Goal: Task Accomplishment & Management: Manage account settings

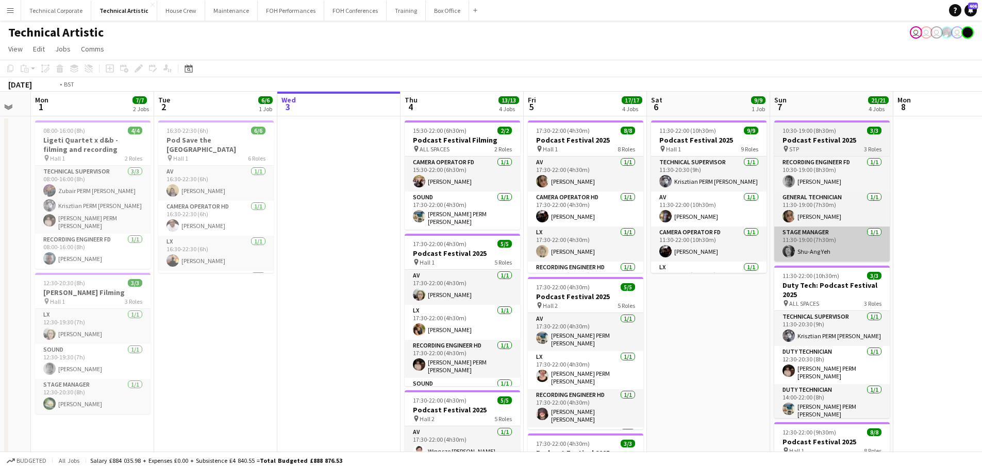
drag, startPoint x: 729, startPoint y: 197, endPoint x: 401, endPoint y: 261, distance: 333.9
click at [319, 279] on app-calendar-viewport "Sat 30 Sun 31 Mon 1 7/7 2 Jobs Tue 2 6/6 1 Job Wed 3 Thu 4 13/13 4 Jobs Fri 5 1…" at bounding box center [491, 426] width 982 height 669
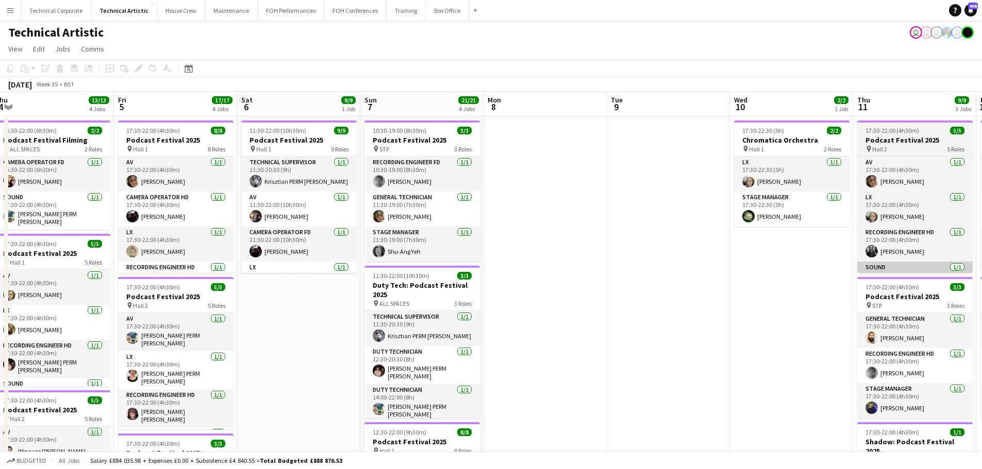
drag, startPoint x: 533, startPoint y: 290, endPoint x: 554, endPoint y: 262, distance: 35.3
click at [439, 298] on app-calendar-viewport "Mon 1 7/7 2 Jobs Tue 2 6/6 1 Job Wed 3 Thu 4 13/13 4 Jobs Fri 5 17/17 4 Jobs Sa…" at bounding box center [491, 426] width 982 height 669
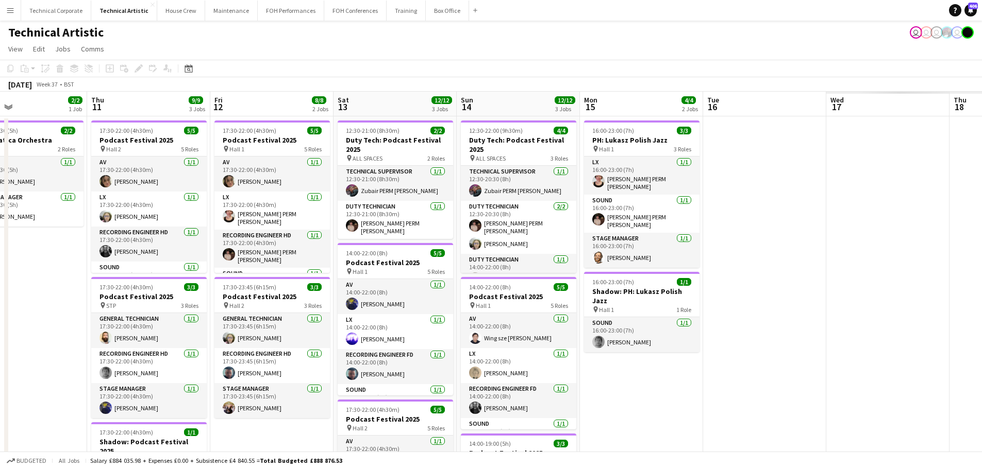
drag, startPoint x: 541, startPoint y: 285, endPoint x: 798, endPoint y: 237, distance: 261.7
click at [419, 290] on app-calendar-viewport "Sun 7 21/21 4 Jobs Mon 8 Tue 9 Wed 10 2/2 1 Job Thu 11 9/9 3 Jobs Fri 12 8/8 2 …" at bounding box center [491, 426] width 982 height 669
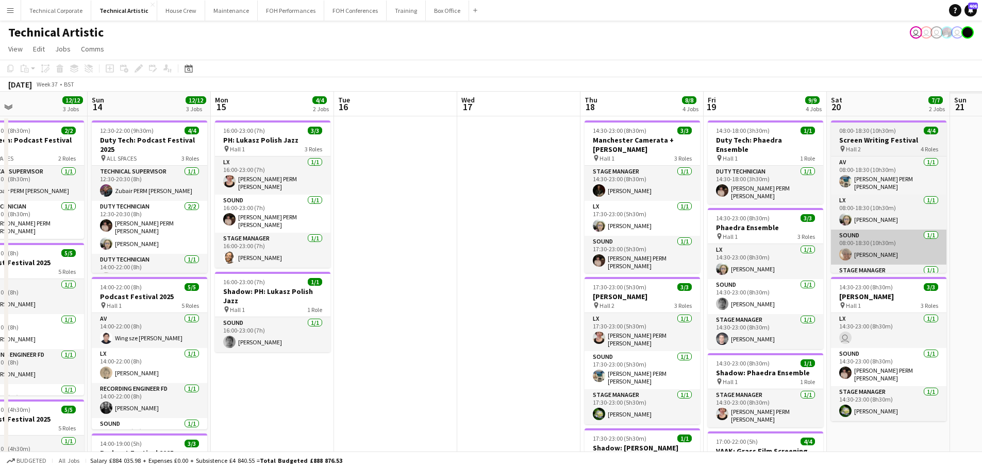
drag, startPoint x: 429, startPoint y: 285, endPoint x: 816, endPoint y: 256, distance: 388.1
click at [424, 285] on app-calendar-viewport "Wed 10 2/2 1 Job Thu 11 9/9 3 Jobs Fri 12 8/8 2 Jobs Sat 13 12/12 3 Jobs Sun 14…" at bounding box center [491, 426] width 982 height 669
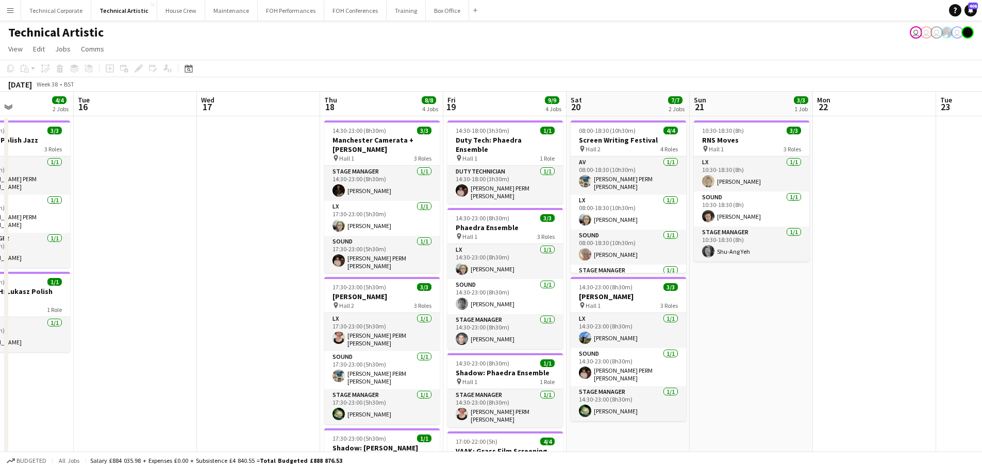
drag, startPoint x: 513, startPoint y: 301, endPoint x: 413, endPoint y: 307, distance: 99.6
click at [413, 307] on app-calendar-viewport "Sat 13 12/12 3 Jobs Sun 14 12/12 3 Jobs Mon 15 4/4 2 Jobs Tue 16 Wed 17 Thu 18 …" at bounding box center [491, 426] width 982 height 669
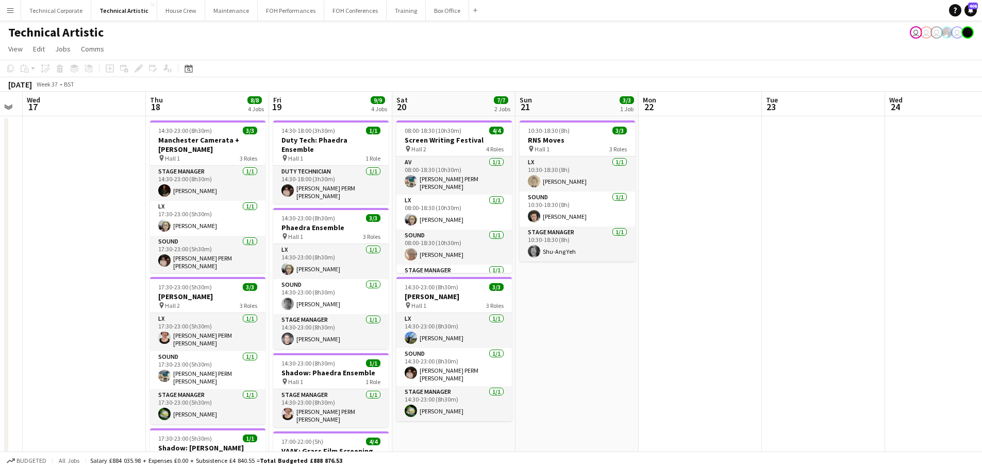
drag, startPoint x: 869, startPoint y: 232, endPoint x: 492, endPoint y: 267, distance: 379.3
click at [474, 275] on app-calendar-viewport "Sun 14 12/12 3 Jobs Mon 15 4/4 2 Jobs Tue 16 Wed 17 Thu 18 8/8 4 Jobs Fri 19 9/…" at bounding box center [491, 426] width 982 height 669
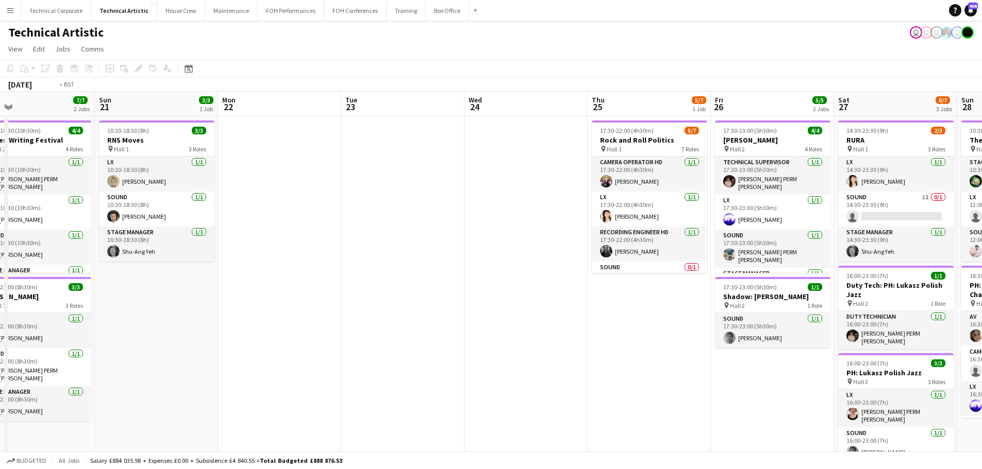
drag, startPoint x: 766, startPoint y: 234, endPoint x: 534, endPoint y: 254, distance: 232.2
click at [507, 266] on app-calendar-viewport "Wed 17 Thu 18 8/8 4 Jobs Fri 19 9/9 4 Jobs Sat 20 7/7 2 Jobs Sun 21 3/3 1 Job M…" at bounding box center [491, 426] width 982 height 669
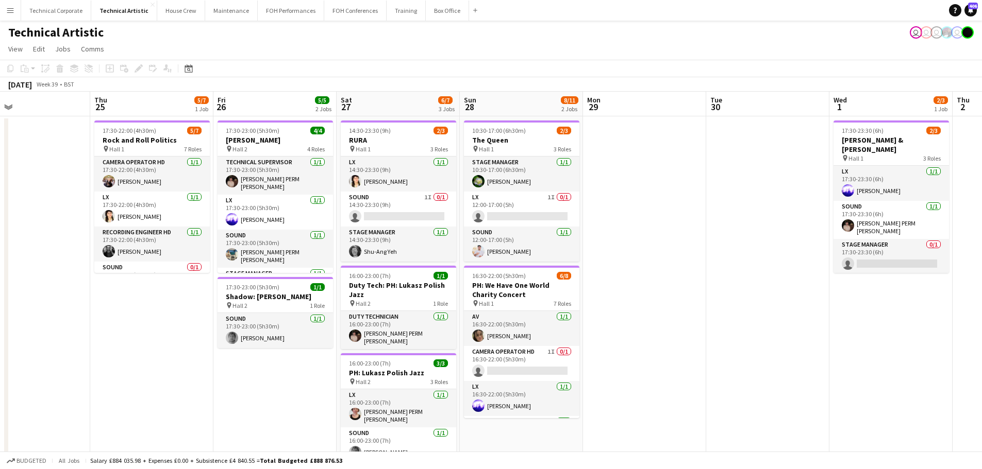
scroll to position [0, 329]
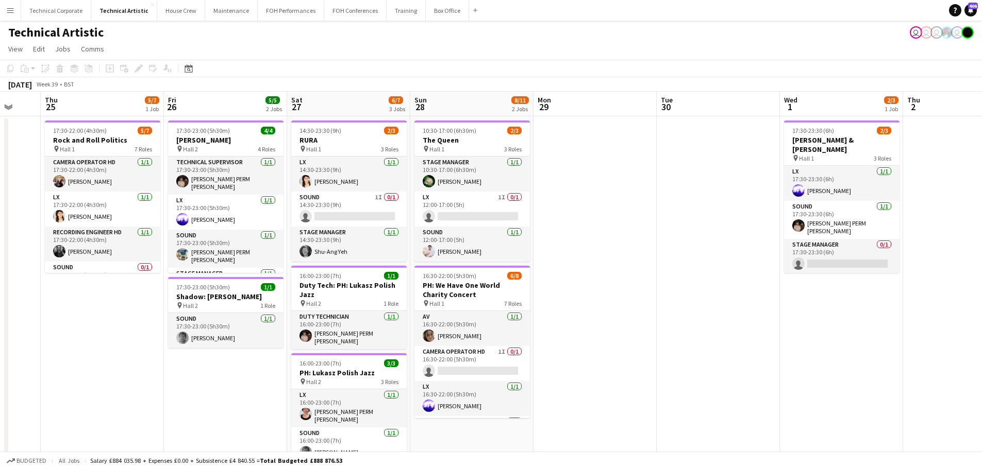
drag, startPoint x: 845, startPoint y: 228, endPoint x: 565, endPoint y: 257, distance: 280.8
click at [565, 257] on app-calendar-viewport "Mon 22 Tue 23 Wed 24 Thu 25 5/7 1 Job Fri 26 5/5 2 Jobs Sat 27 6/7 3 Jobs Sun 2…" at bounding box center [491, 426] width 982 height 669
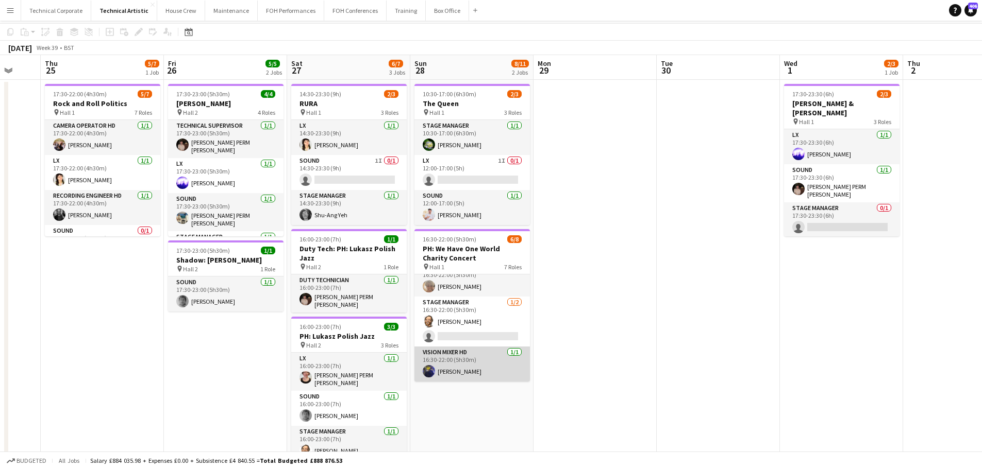
scroll to position [52, 0]
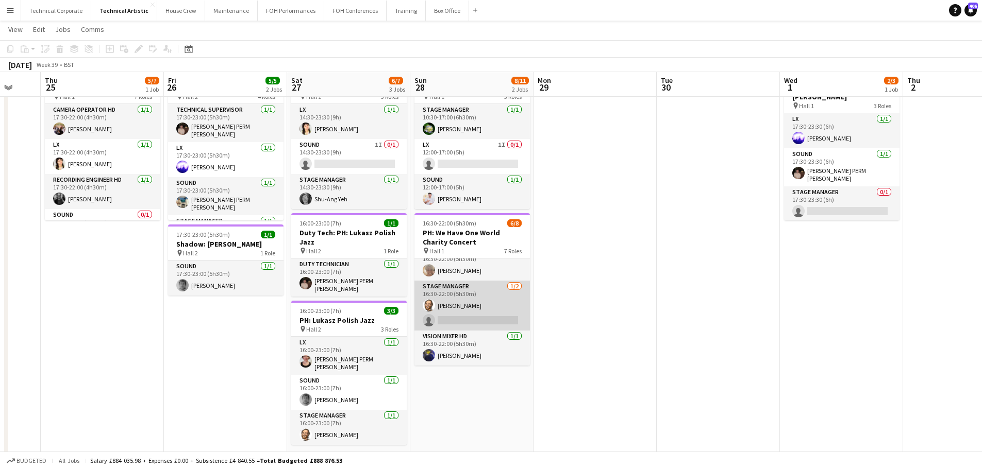
click at [494, 322] on app-card-role "Stage Manager [DATE] 16:30-22:00 (5h30m) [PERSON_NAME] single-neutral-actions" at bounding box center [471, 306] width 115 height 50
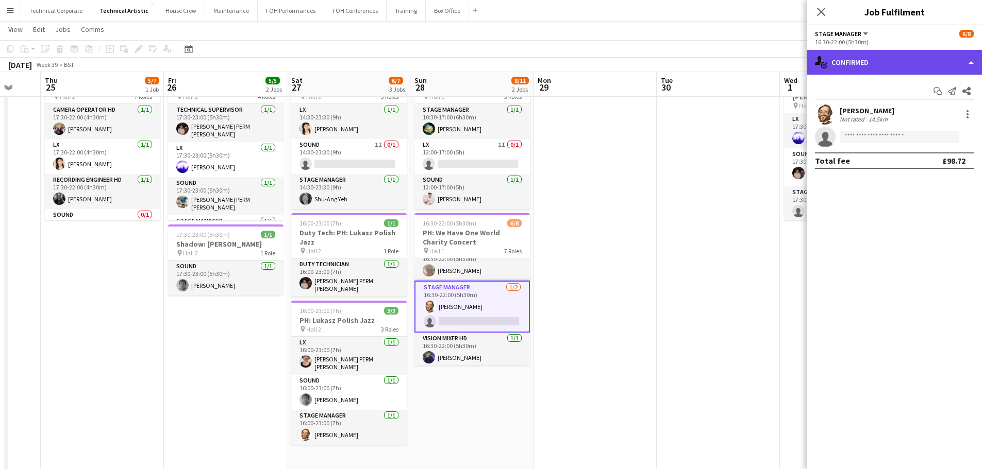
click at [879, 62] on div "single-neutral-actions-check-2 Confirmed" at bounding box center [893, 62] width 175 height 25
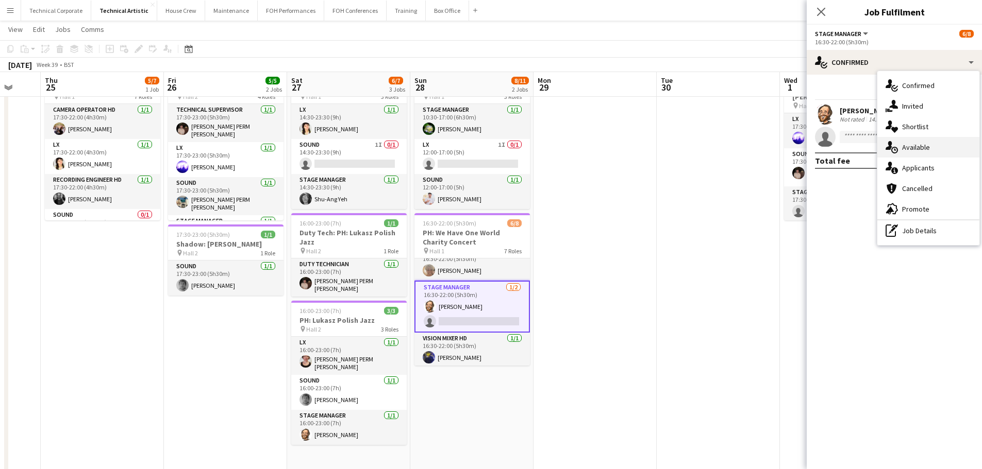
click at [923, 137] on div "single-neutral-actions-upload Available" at bounding box center [928, 147] width 102 height 21
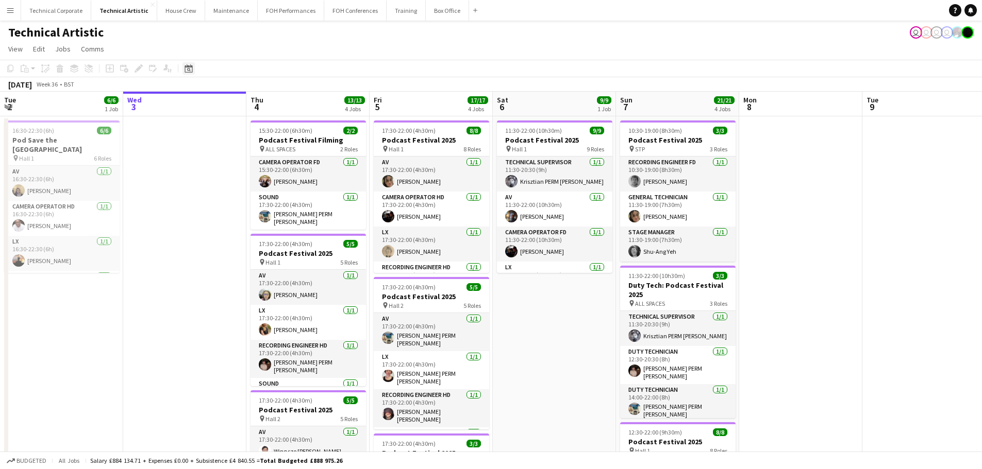
click at [186, 66] on div "Date picker" at bounding box center [188, 68] width 12 height 12
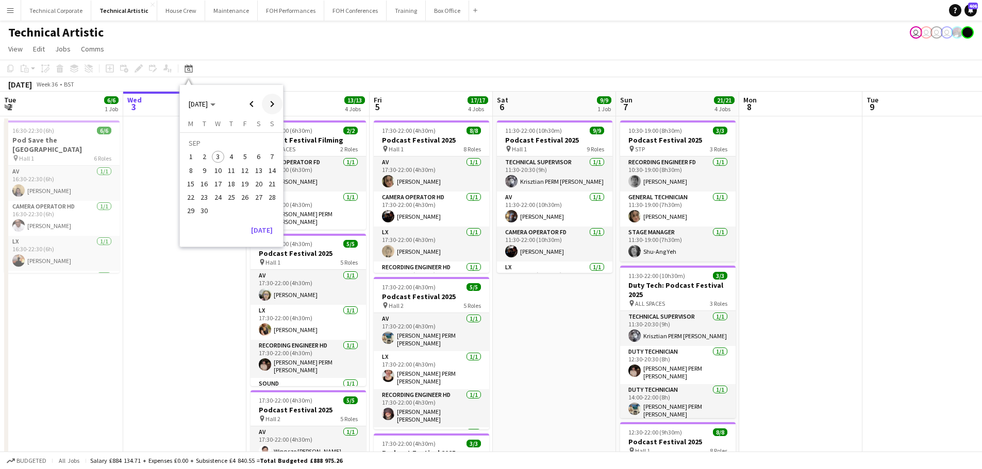
click at [273, 101] on span "Next month" at bounding box center [272, 104] width 21 height 21
click at [251, 106] on span "Previous month" at bounding box center [251, 104] width 21 height 21
click at [270, 199] on span "28" at bounding box center [272, 197] width 12 height 12
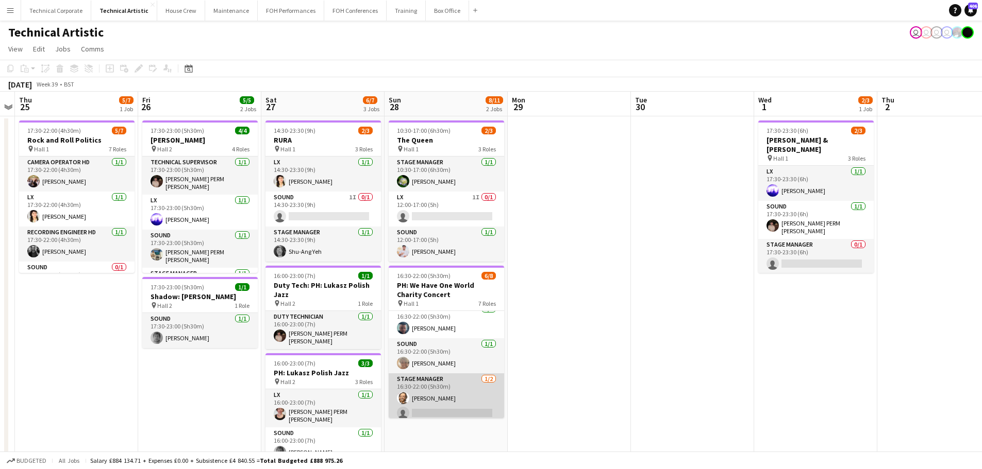
scroll to position [153, 0]
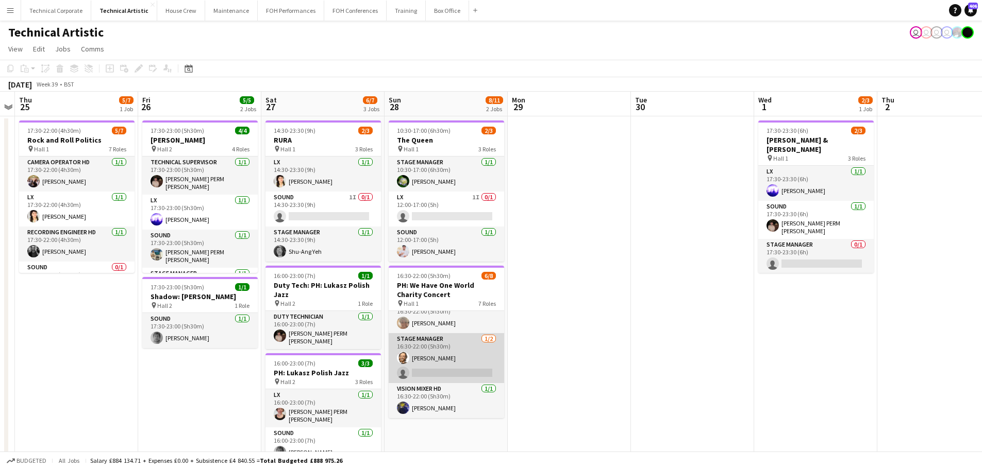
click at [453, 370] on app-card-role "Stage Manager [DATE] 16:30-22:00 (5h30m) [PERSON_NAME] single-neutral-actions" at bounding box center [446, 358] width 115 height 50
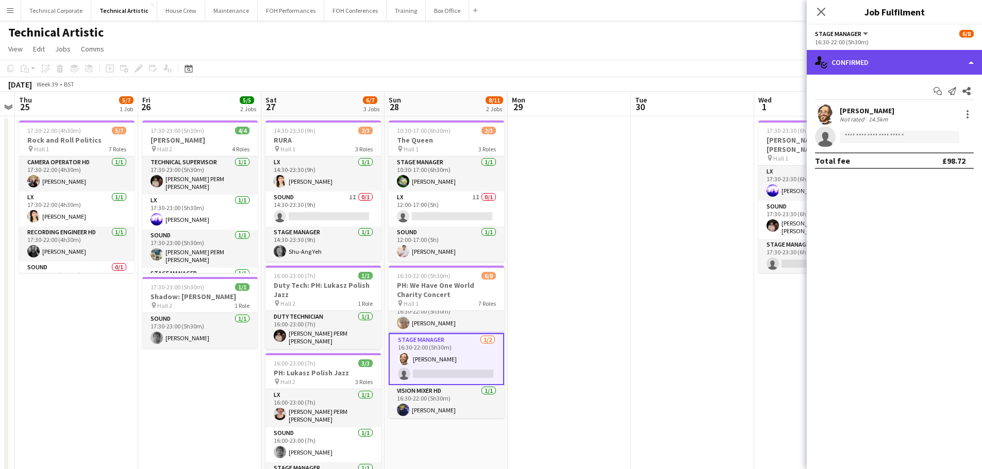
click at [867, 74] on div "single-neutral-actions-check-2 Confirmed" at bounding box center [893, 62] width 175 height 25
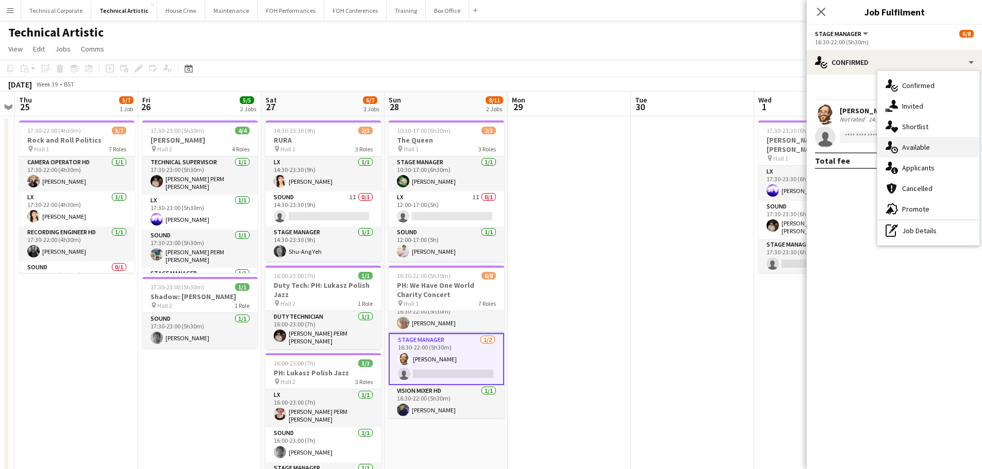
click at [904, 148] on span "Available" at bounding box center [916, 147] width 28 height 9
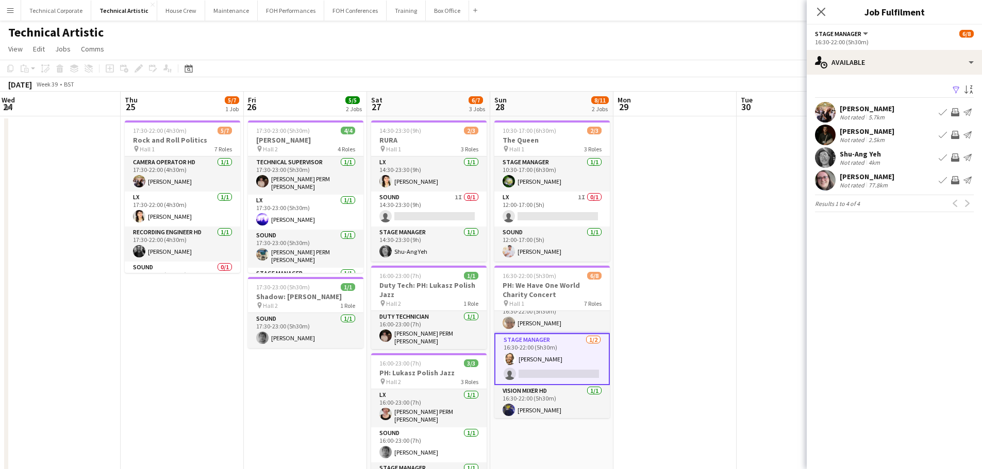
drag, startPoint x: 602, startPoint y: 299, endPoint x: 710, endPoint y: 297, distance: 107.7
click at [709, 298] on app-calendar-viewport "Mon 22 Tue 23 Wed 24 Thu 25 5/7 1 Job Fri 26 5/5 2 Jobs Sat 27 6/7 3 Jobs Sun 2…" at bounding box center [491, 426] width 982 height 669
click at [956, 136] on app-icon "Invite crew" at bounding box center [955, 135] width 8 height 8
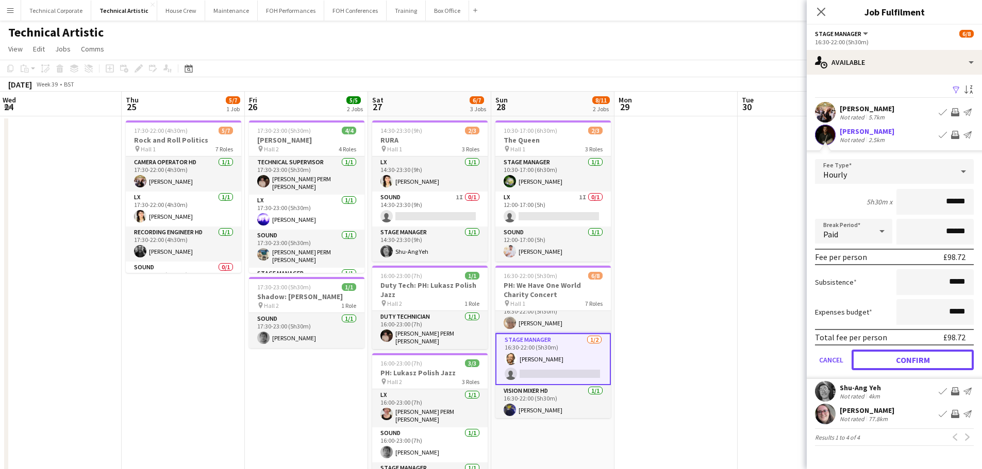
drag, startPoint x: 926, startPoint y: 357, endPoint x: 837, endPoint y: 292, distance: 111.0
click at [927, 357] on button "Confirm" at bounding box center [912, 360] width 122 height 21
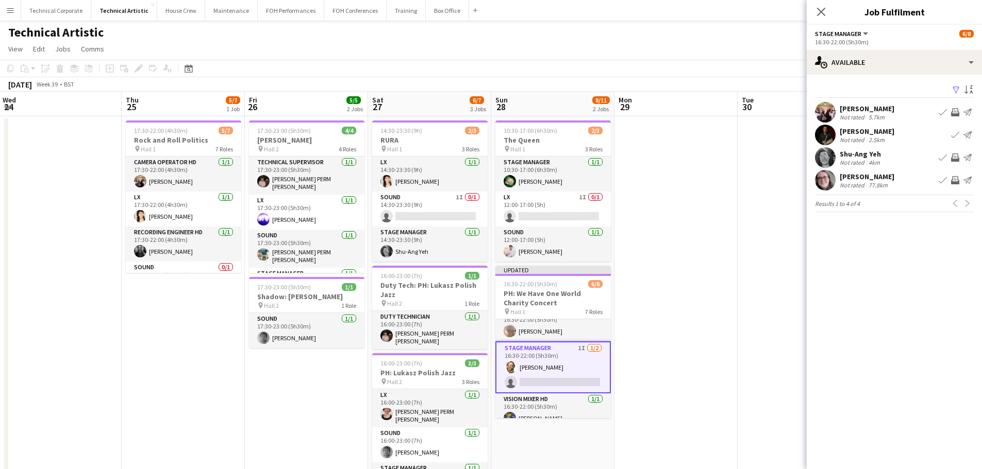
click at [681, 301] on app-date-cell at bounding box center [675, 438] width 123 height 645
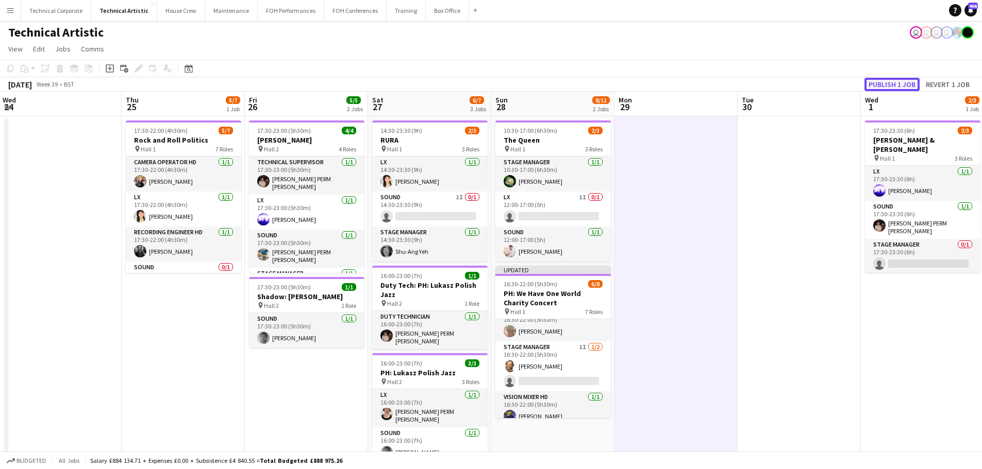
click at [879, 88] on button "Publish 1 job" at bounding box center [891, 84] width 55 height 13
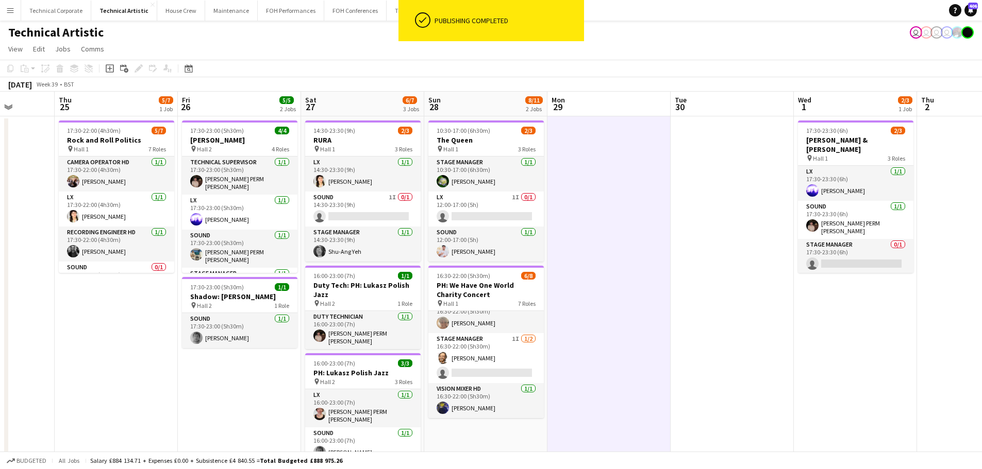
drag, startPoint x: 734, startPoint y: 353, endPoint x: 667, endPoint y: 366, distance: 68.2
click at [667, 366] on app-calendar-viewport "Mon 22 Tue 23 Wed 24 Thu 25 5/7 1 Job Fri 26 5/5 2 Jobs Sat 27 6/7 3 Jobs Sun 2…" at bounding box center [491, 426] width 982 height 669
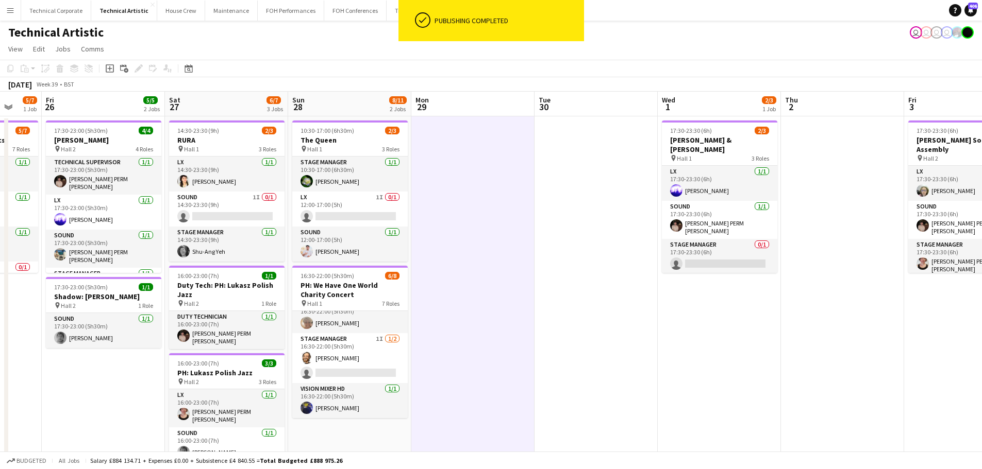
drag, startPoint x: 644, startPoint y: 363, endPoint x: 559, endPoint y: 323, distance: 94.3
click at [525, 363] on app-calendar-viewport "Mon 22 Tue 23 Wed 24 Thu 25 5/7 1 Job Fri 26 5/5 2 Jobs Sat 27 6/7 3 Jobs Sun 2…" at bounding box center [491, 426] width 982 height 669
click at [665, 271] on app-date-cell "17:30-23:30 (6h) 2/3 [PERSON_NAME] & [PERSON_NAME] pin Hall 1 3 Roles LX [DATE]…" at bounding box center [718, 438] width 123 height 645
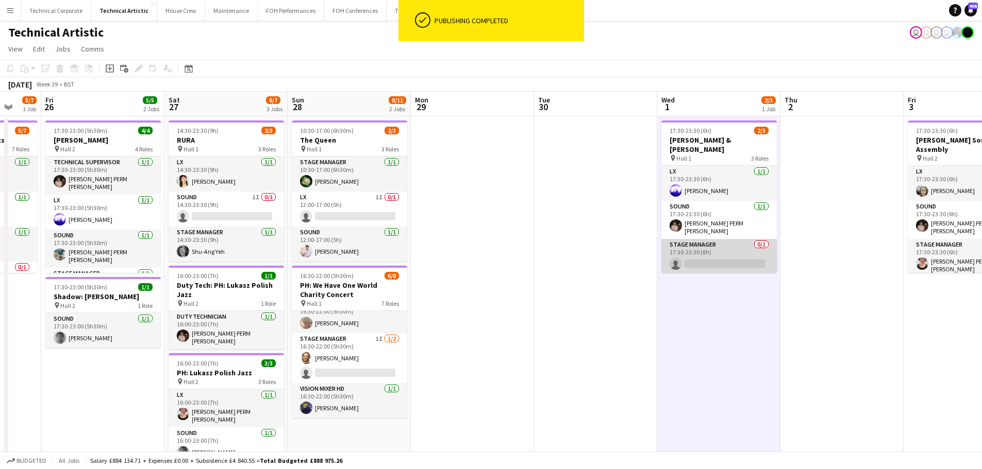
click at [689, 253] on app-card-role "Stage Manager 0/1 17:30-23:30 (6h) single-neutral-actions" at bounding box center [718, 256] width 115 height 35
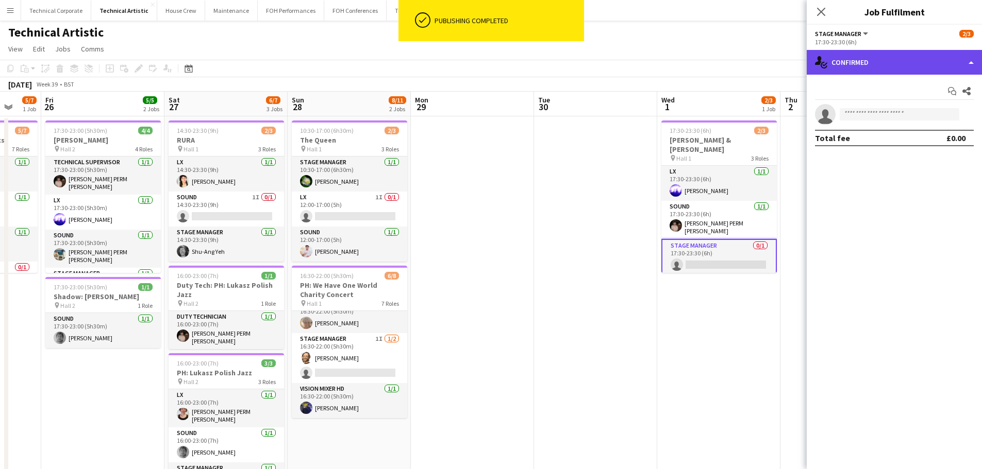
click at [919, 59] on div "single-neutral-actions-check-2 Confirmed" at bounding box center [893, 62] width 175 height 25
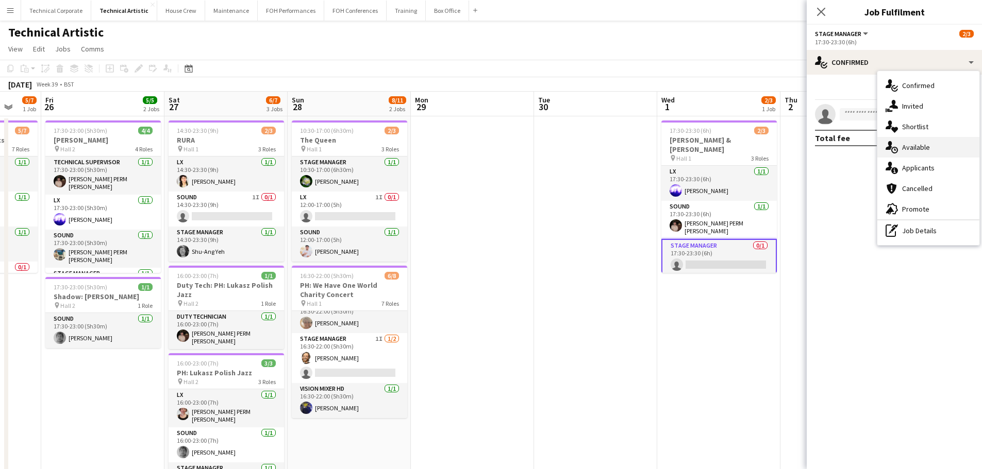
click at [924, 147] on span "Available" at bounding box center [916, 147] width 28 height 9
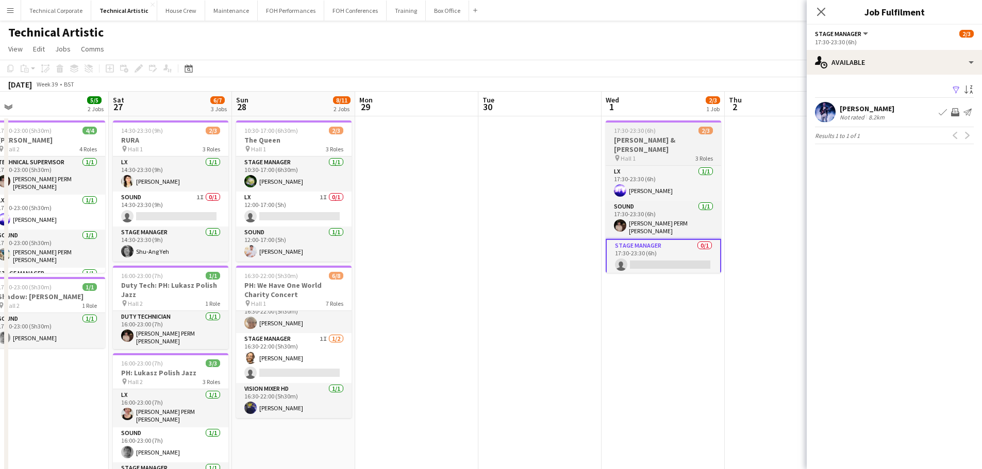
scroll to position [0, 334]
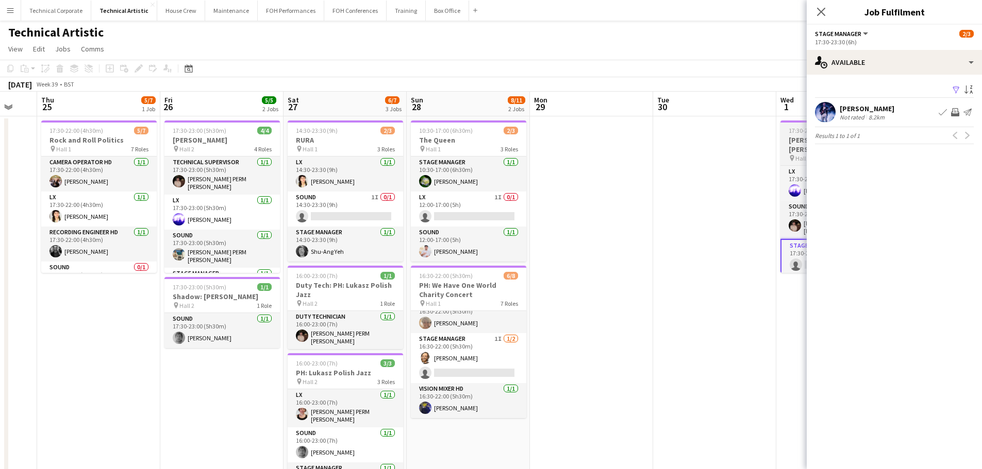
drag, startPoint x: 763, startPoint y: 264, endPoint x: 630, endPoint y: 255, distance: 132.7
click at [647, 274] on app-calendar-viewport "Mon 22 Tue 23 Wed 24 Thu 25 5/7 1 Job Fri 26 5/5 2 Jobs Sat 27 6/7 3 Jobs Sun 2…" at bounding box center [491, 426] width 982 height 669
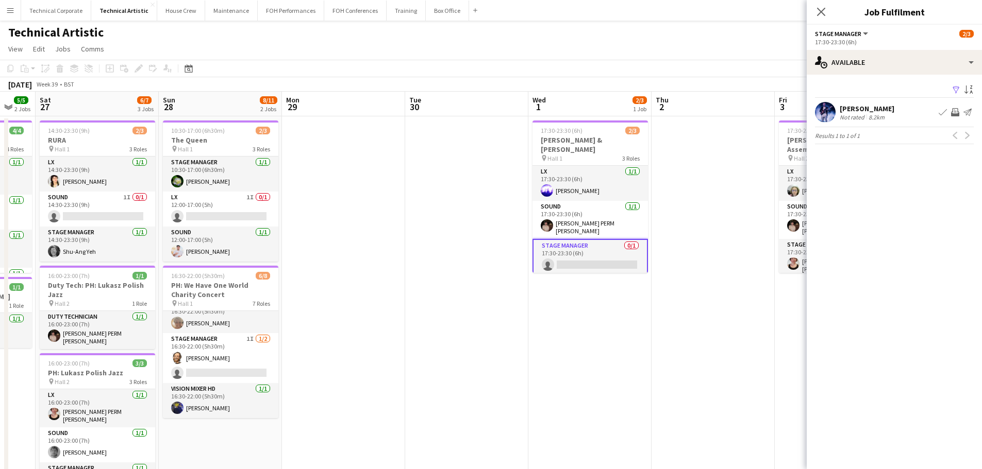
click at [484, 289] on app-date-cell at bounding box center [466, 438] width 123 height 645
click at [485, 289] on app-date-cell at bounding box center [466, 438] width 123 height 645
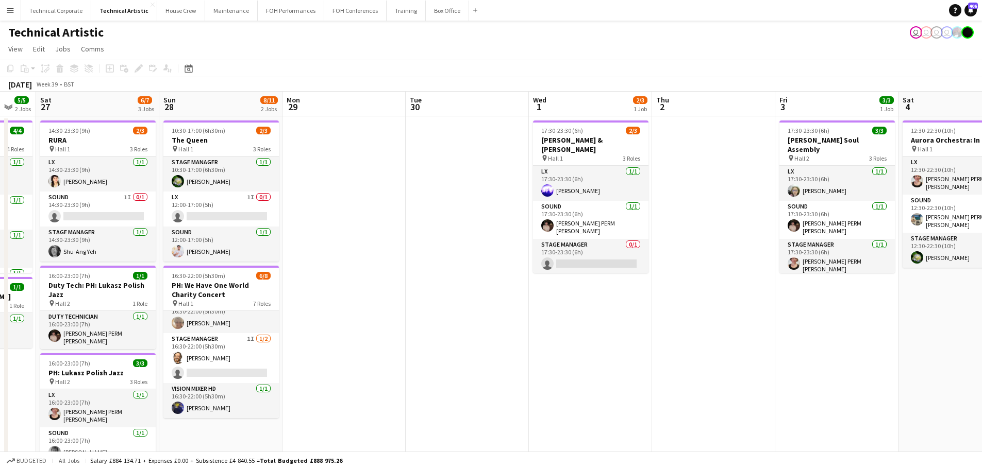
drag, startPoint x: 735, startPoint y: 332, endPoint x: 947, endPoint y: 335, distance: 211.8
click at [934, 333] on app-calendar-viewport "Wed 24 Thu 25 5/7 1 Job Fri 26 5/5 2 Jobs Sat 27 6/7 3 Jobs Sun 28 8/11 2 Jobs …" at bounding box center [491, 426] width 982 height 669
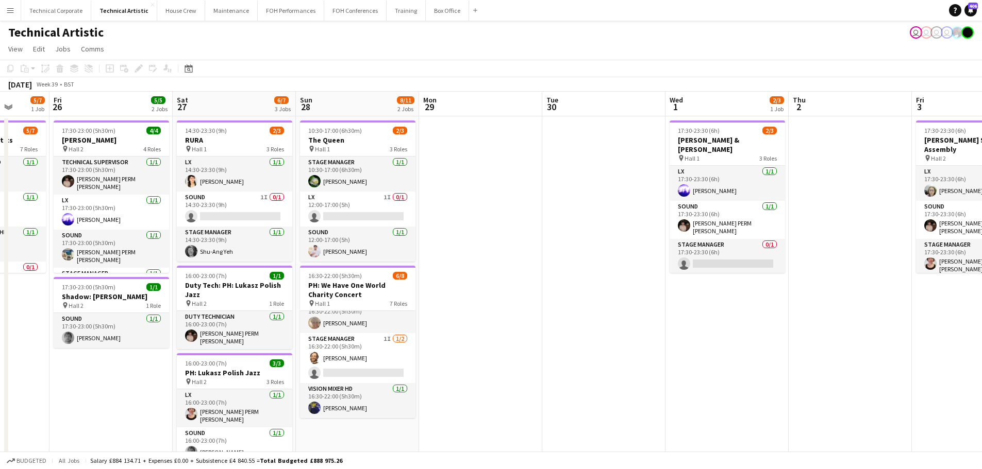
drag, startPoint x: 626, startPoint y: 335, endPoint x: 839, endPoint y: 358, distance: 215.1
click at [832, 357] on app-calendar-viewport "Tue 23 Wed 24 Thu 25 5/7 1 Job Fri 26 5/5 2 Jobs Sat 27 6/7 3 Jobs Sun 28 8/11 …" at bounding box center [491, 426] width 982 height 669
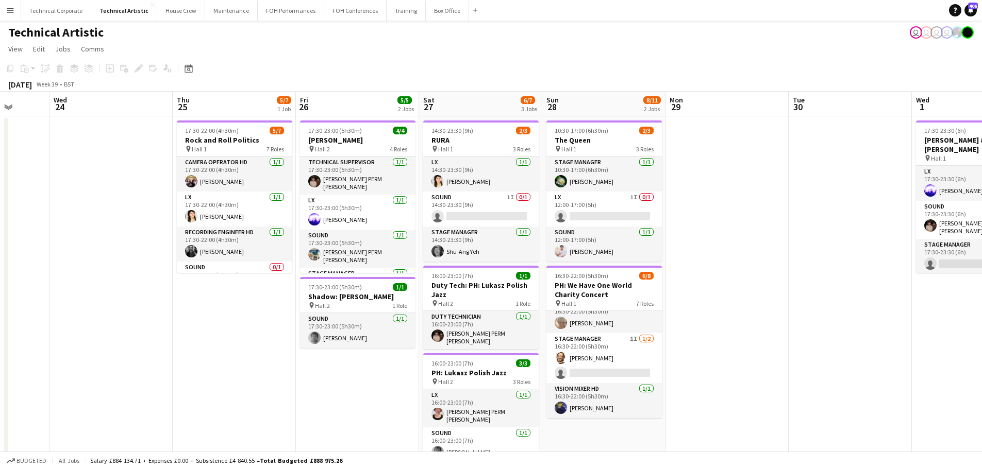
scroll to position [0, 298]
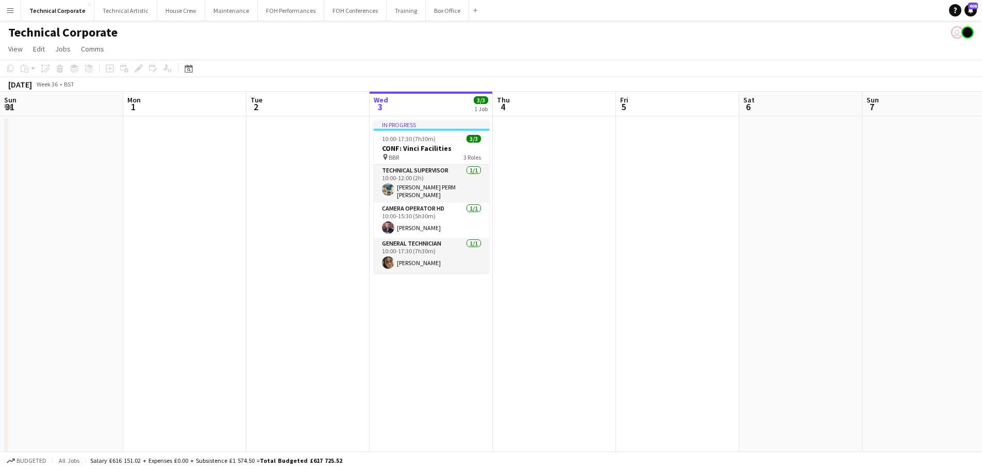
scroll to position [0, 246]
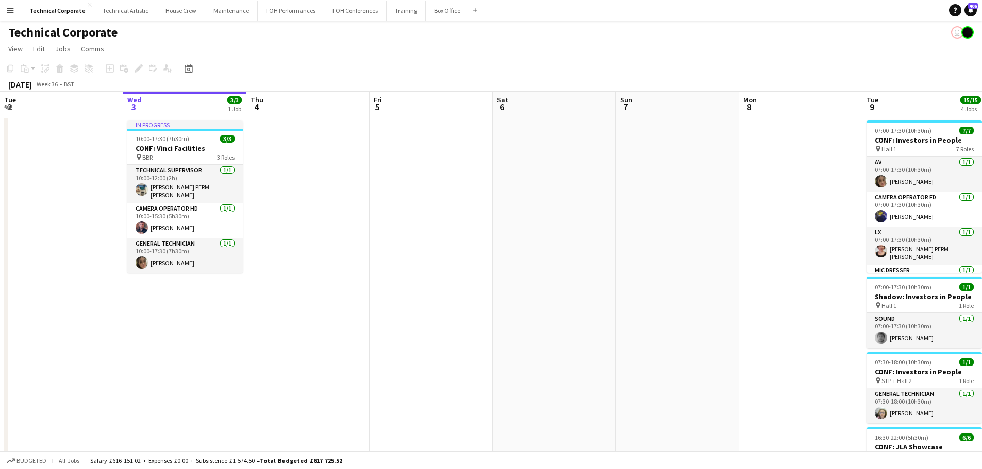
click at [185, 59] on app-page-menu "View Day view expanded Day view collapsed Month view Date picker Jump to today …" at bounding box center [491, 50] width 982 height 20
click at [191, 71] on icon "Date picker" at bounding box center [188, 68] width 8 height 8
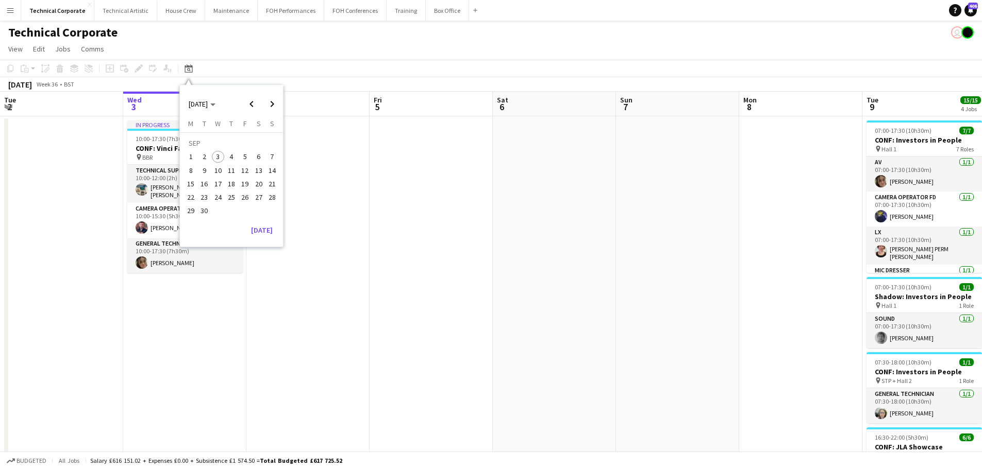
click at [189, 215] on span "29" at bounding box center [190, 211] width 12 height 12
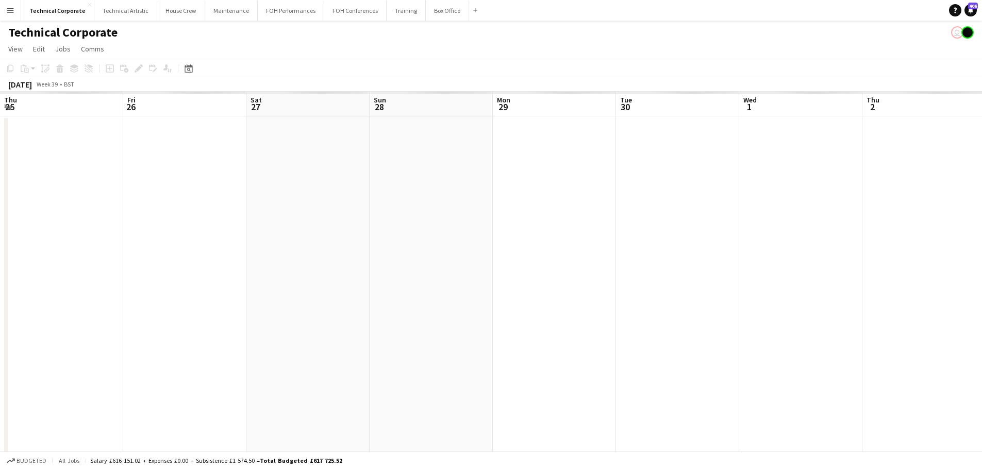
scroll to position [0, 355]
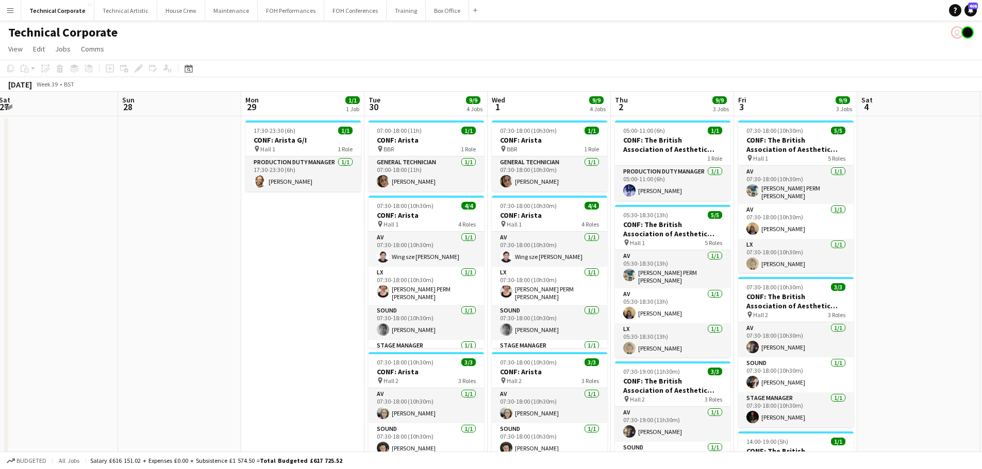
drag, startPoint x: 630, startPoint y: 223, endPoint x: 437, endPoint y: 243, distance: 194.2
click at [437, 243] on app-calendar-viewport "Tue 23 17/17 4 Jobs Wed 24 13/13 3 Jobs Thu 25 7/7 3 Jobs Fri 26 Sat 27 Sun 28 …" at bounding box center [491, 421] width 982 height 659
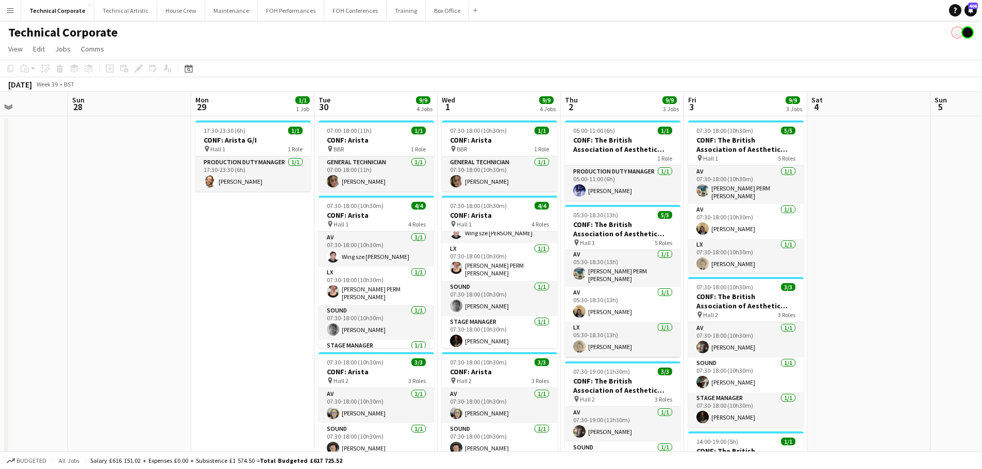
scroll to position [0, 0]
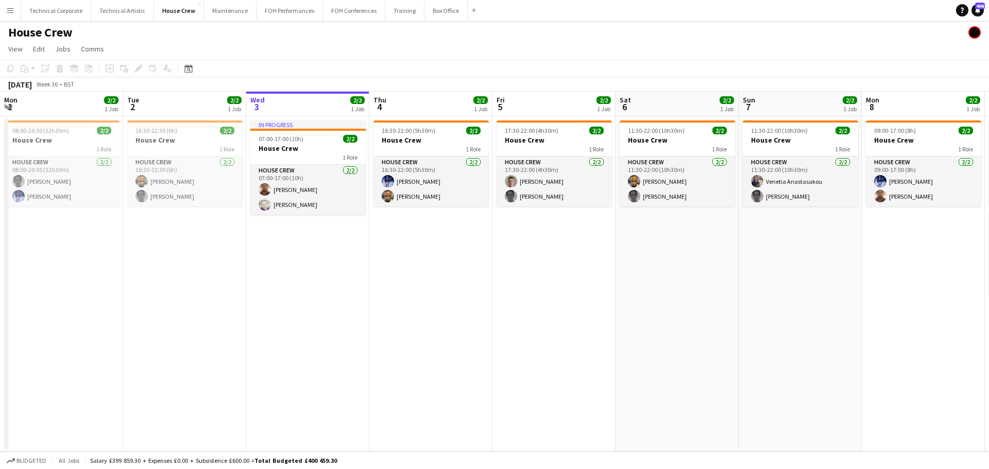
scroll to position [0, 499]
